Goal: Task Accomplishment & Management: Manage account settings

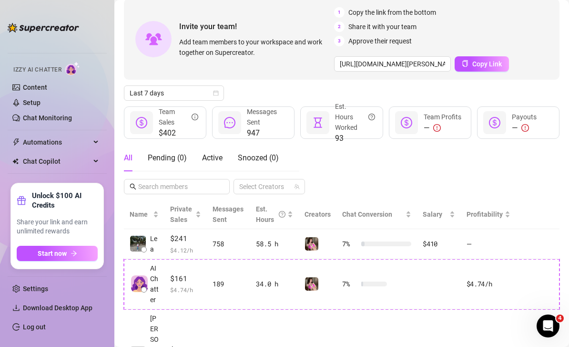
scroll to position [45, 0]
click at [221, 93] on div "Last 7 days" at bounding box center [174, 93] width 100 height 15
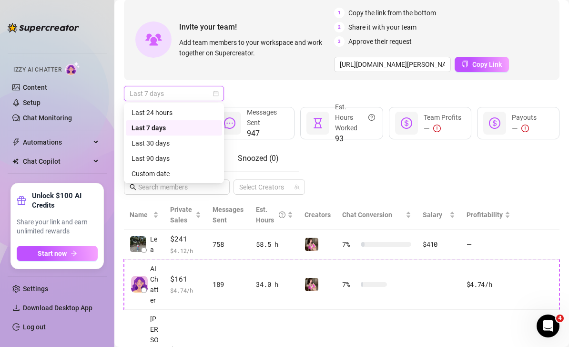
click at [183, 114] on div "Last 24 hours" at bounding box center [174, 112] width 85 height 10
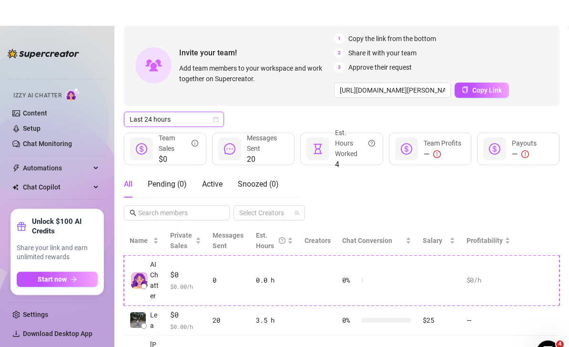
scroll to position [0, 0]
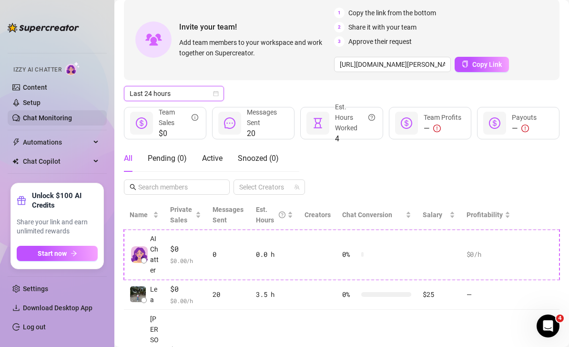
click at [56, 122] on link "Chat Monitoring" at bounding box center [47, 118] width 49 height 8
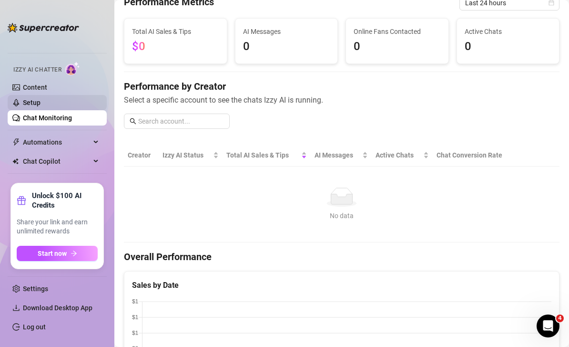
click at [41, 106] on link "Setup" at bounding box center [32, 103] width 18 height 8
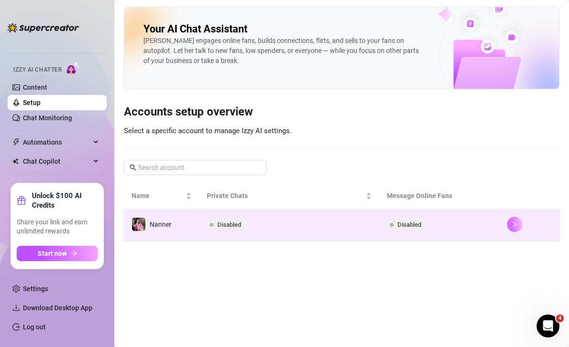
click at [512, 228] on button "button" at bounding box center [514, 223] width 15 height 15
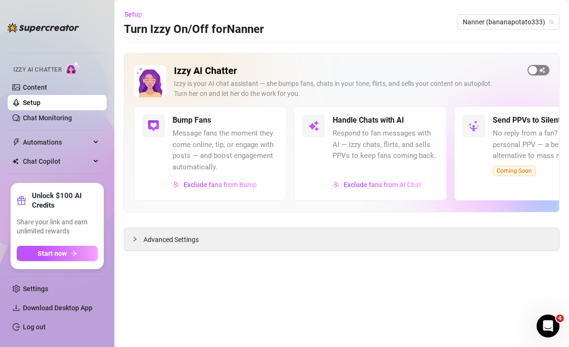
click at [539, 68] on span "button" at bounding box center [539, 70] width 22 height 10
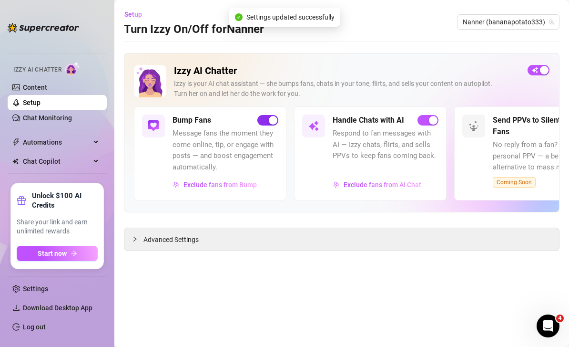
click at [269, 123] on div "button" at bounding box center [273, 120] width 9 height 9
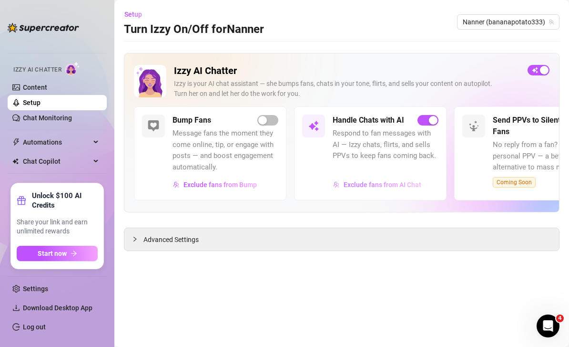
click at [379, 183] on span "Exclude fans from AI Chat" at bounding box center [383, 185] width 78 height 8
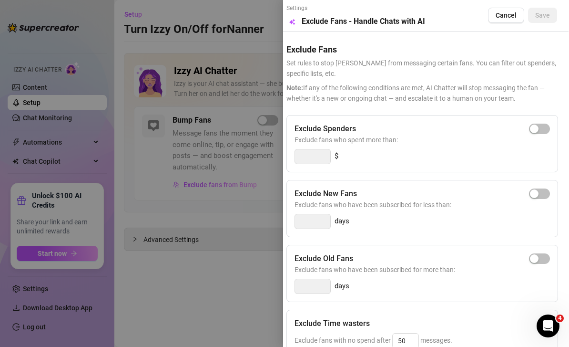
scroll to position [0, 4]
click at [538, 126] on div "button" at bounding box center [534, 128] width 9 height 9
type input "300"
click at [541, 128] on div "button" at bounding box center [545, 128] width 9 height 9
click at [545, 11] on span "Save" at bounding box center [543, 15] width 15 height 8
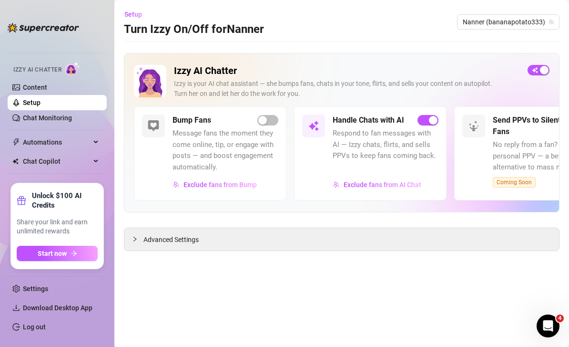
scroll to position [31, 0]
click at [388, 228] on div "Advanced Settings" at bounding box center [341, 239] width 435 height 22
click at [384, 228] on div "Advanced Settings" at bounding box center [341, 239] width 435 height 22
click at [376, 228] on div "Advanced Settings" at bounding box center [341, 239] width 435 height 22
click at [153, 234] on span "Advanced Settings" at bounding box center [170, 239] width 55 height 10
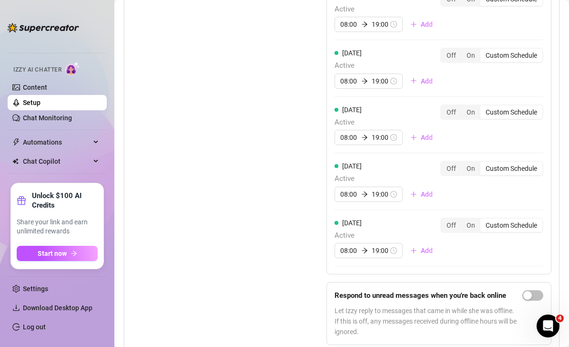
scroll to position [1061, 0]
